Goal: Task Accomplishment & Management: Use online tool/utility

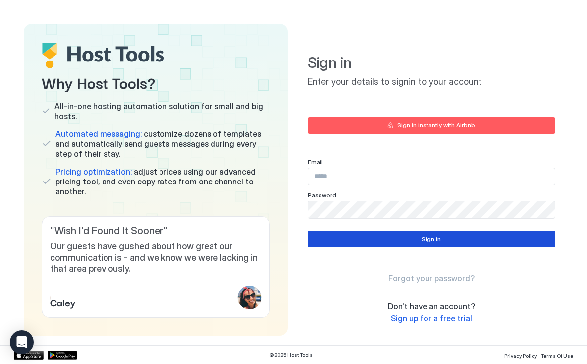
type input "**********"
click at [403, 235] on button "Sign in" at bounding box center [432, 238] width 248 height 17
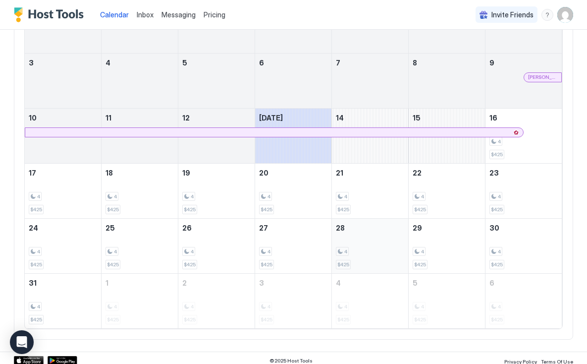
scroll to position [147, 0]
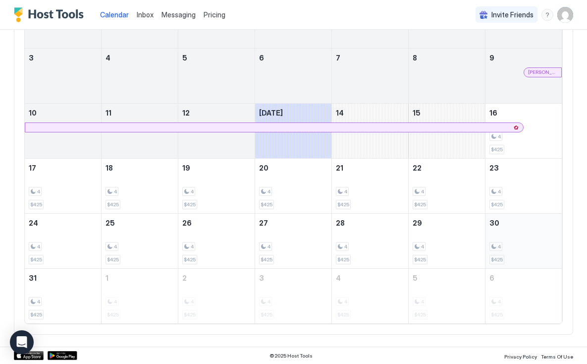
click at [497, 258] on span "$425" at bounding box center [497, 259] width 12 height 6
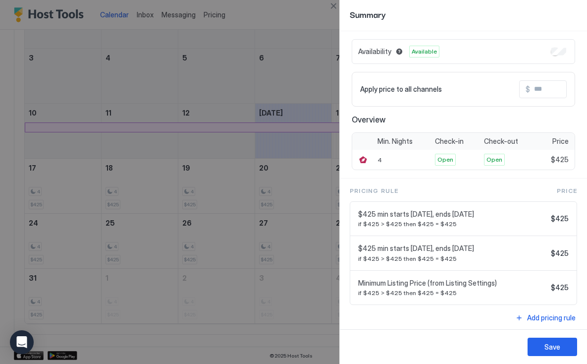
scroll to position [30, 0]
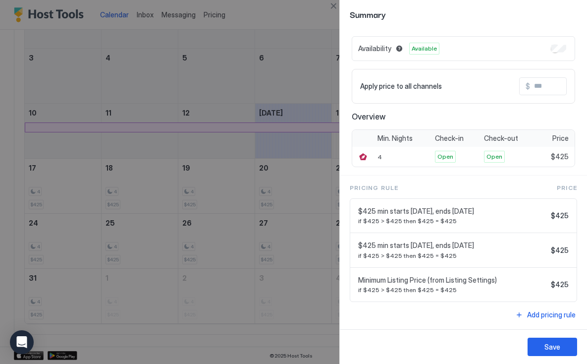
click at [473, 219] on span "if $425 > $425 then $425 = $425" at bounding box center [452, 220] width 189 height 7
click at [435, 213] on span "$425 min starts [DATE], ends [DATE]" at bounding box center [452, 211] width 189 height 9
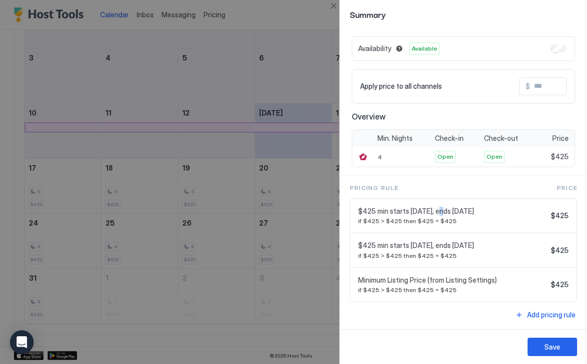
click at [435, 213] on span "$425 min starts [DATE], ends [DATE]" at bounding box center [452, 211] width 189 height 9
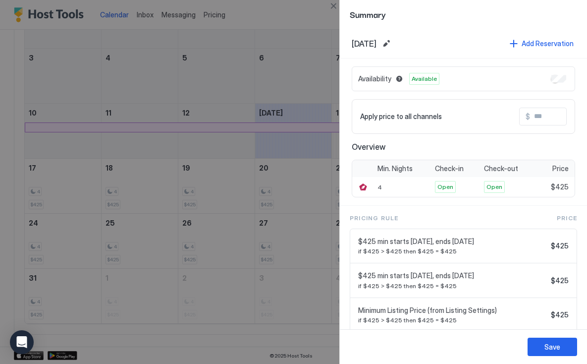
click at [460, 280] on span "$425 min starts [DATE], ends [DATE]" at bounding box center [452, 275] width 189 height 9
click at [435, 249] on span "if $425 > $425 then $425 = $425" at bounding box center [452, 250] width 189 height 7
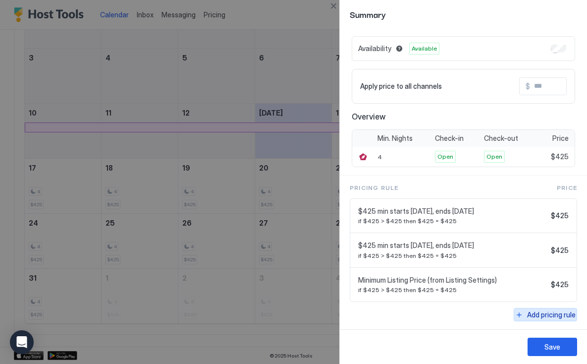
click at [540, 312] on div "Add pricing rule" at bounding box center [551, 314] width 49 height 10
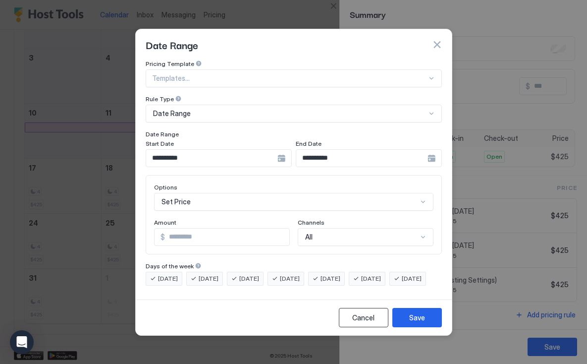
click at [362, 323] on div "Cancel" at bounding box center [363, 317] width 22 height 10
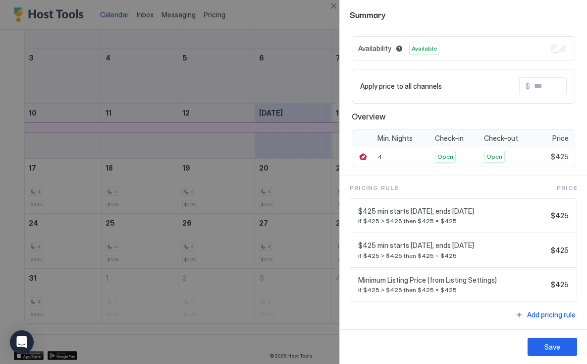
click at [500, 207] on span "$425 min starts [DATE], ends [DATE]" at bounding box center [452, 211] width 189 height 9
click at [512, 212] on span "$425 min starts [DATE], ends [DATE]" at bounding box center [452, 211] width 189 height 9
click at [262, 110] on div at bounding box center [293, 182] width 587 height 364
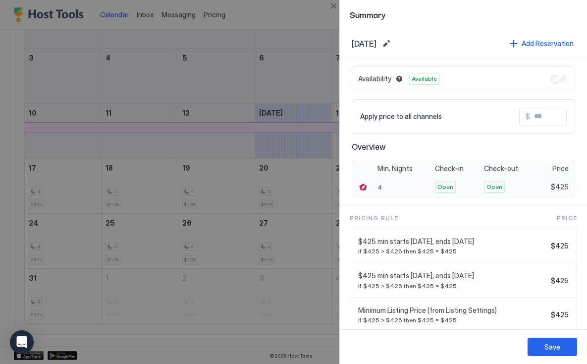
click at [435, 184] on div "Open" at bounding box center [456, 187] width 49 height 20
click at [377, 187] on div "4" at bounding box center [403, 187] width 57 height 20
click at [362, 187] on div at bounding box center [363, 187] width 10 height 10
